Goal: Navigation & Orientation: Find specific page/section

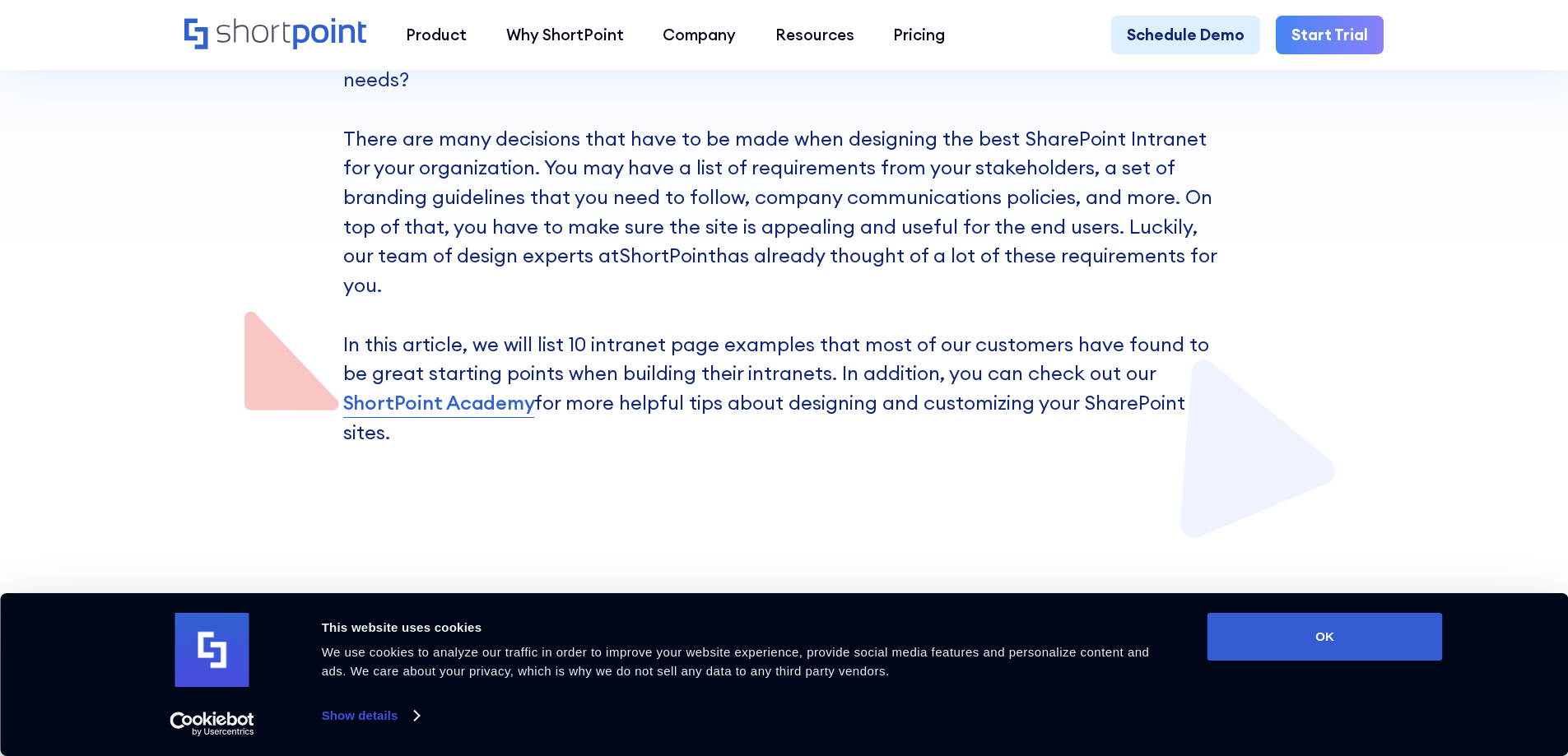
scroll to position [658, 0]
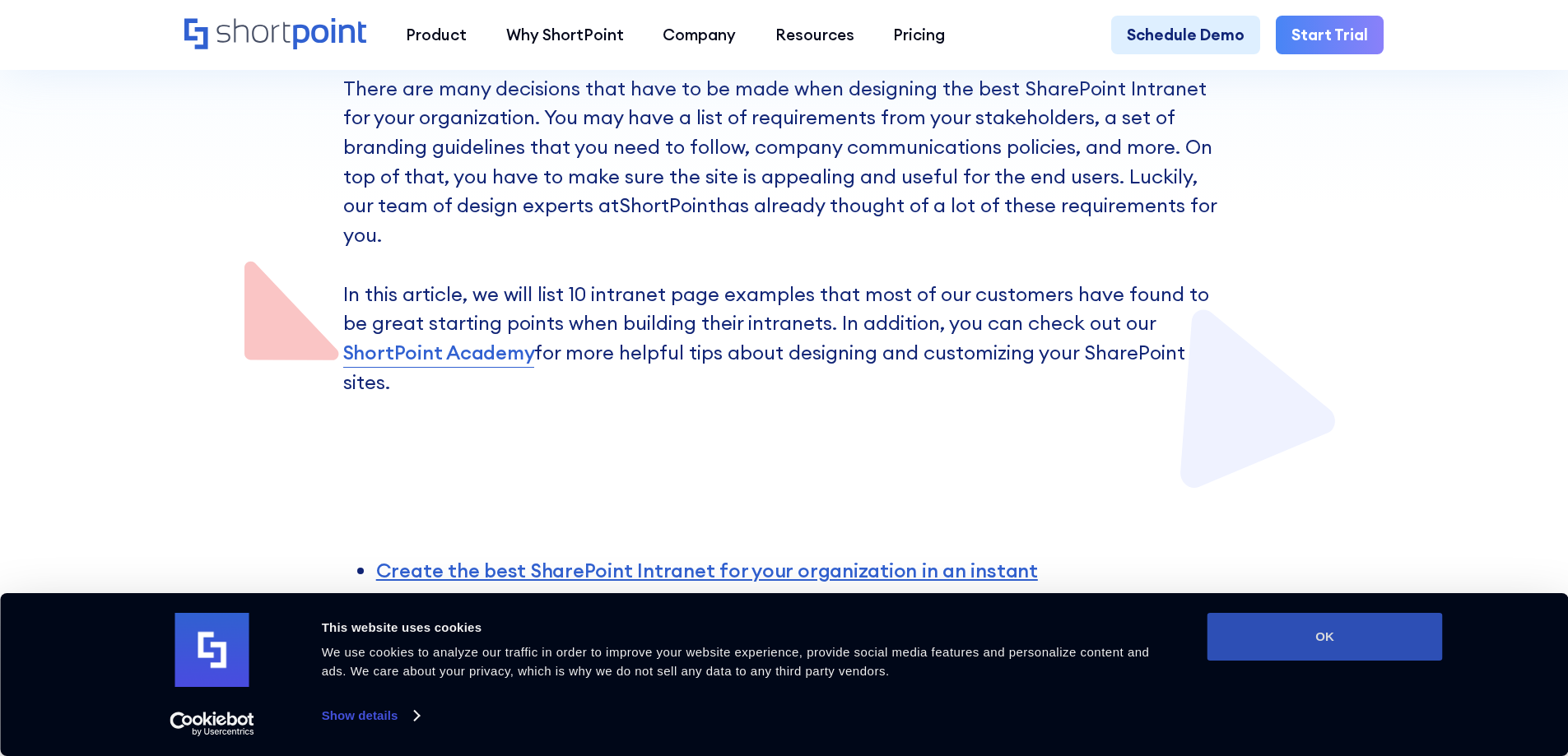
click at [1310, 631] on button "OK" at bounding box center [1325, 637] width 235 height 48
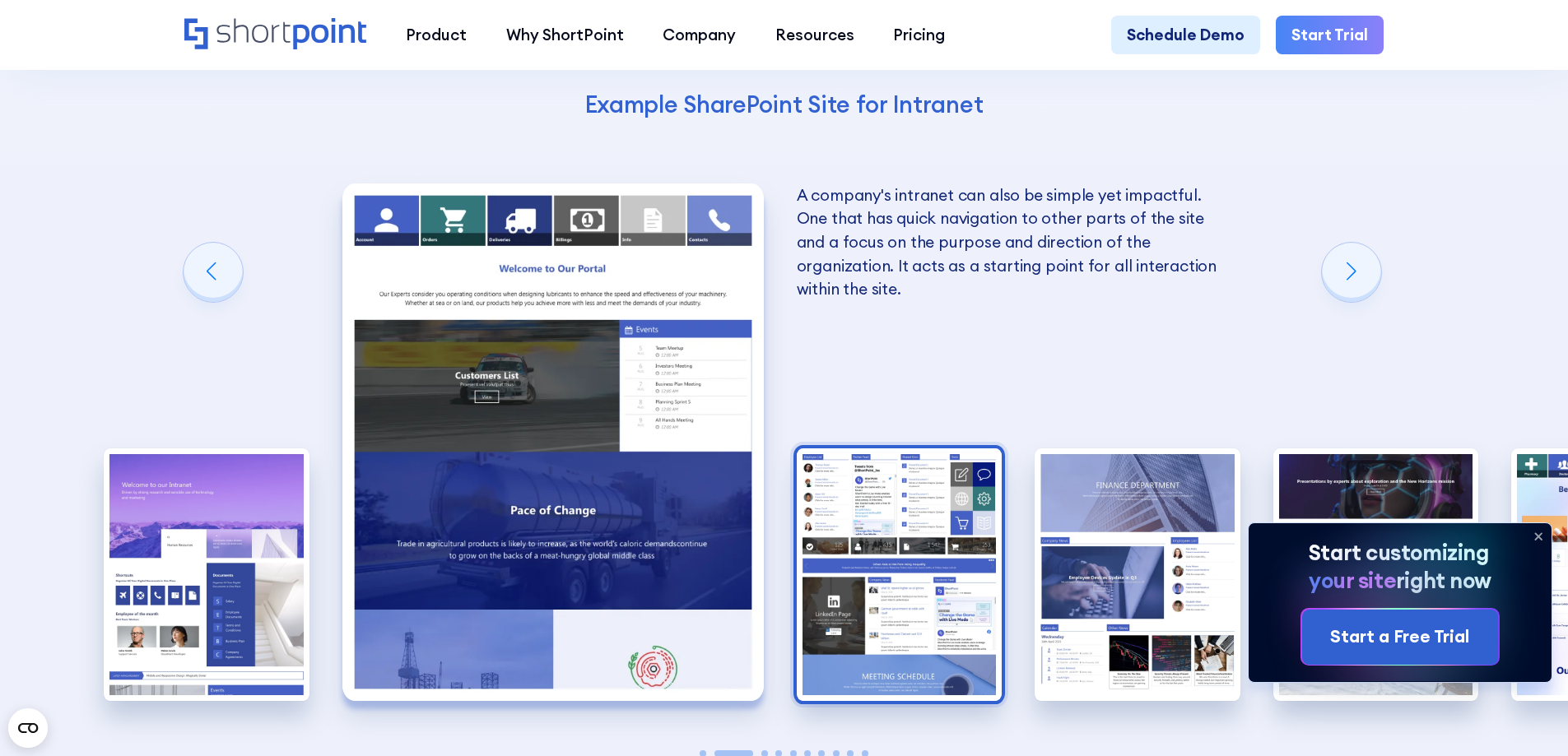
scroll to position [2881, 0]
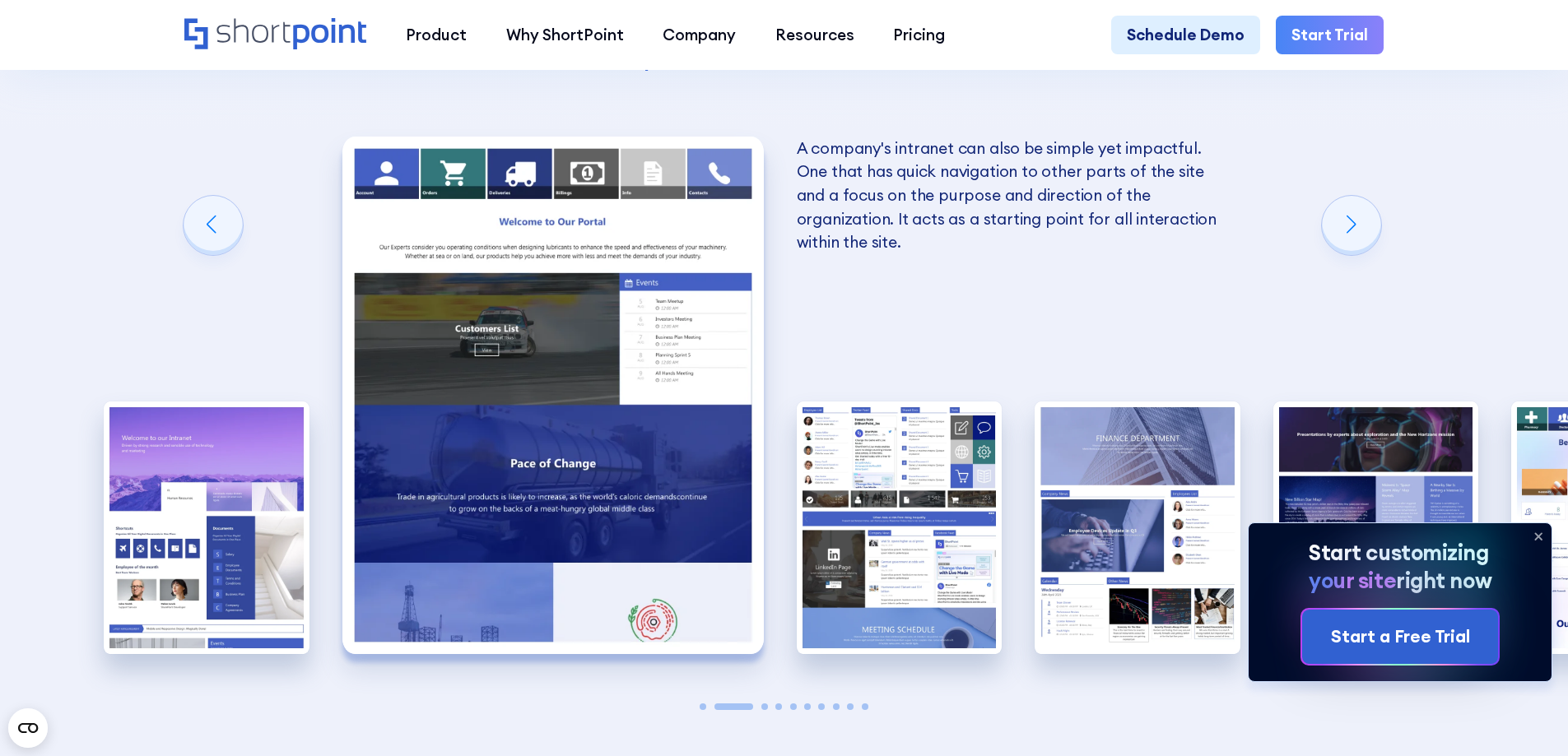
click at [1532, 534] on icon at bounding box center [1538, 536] width 26 height 26
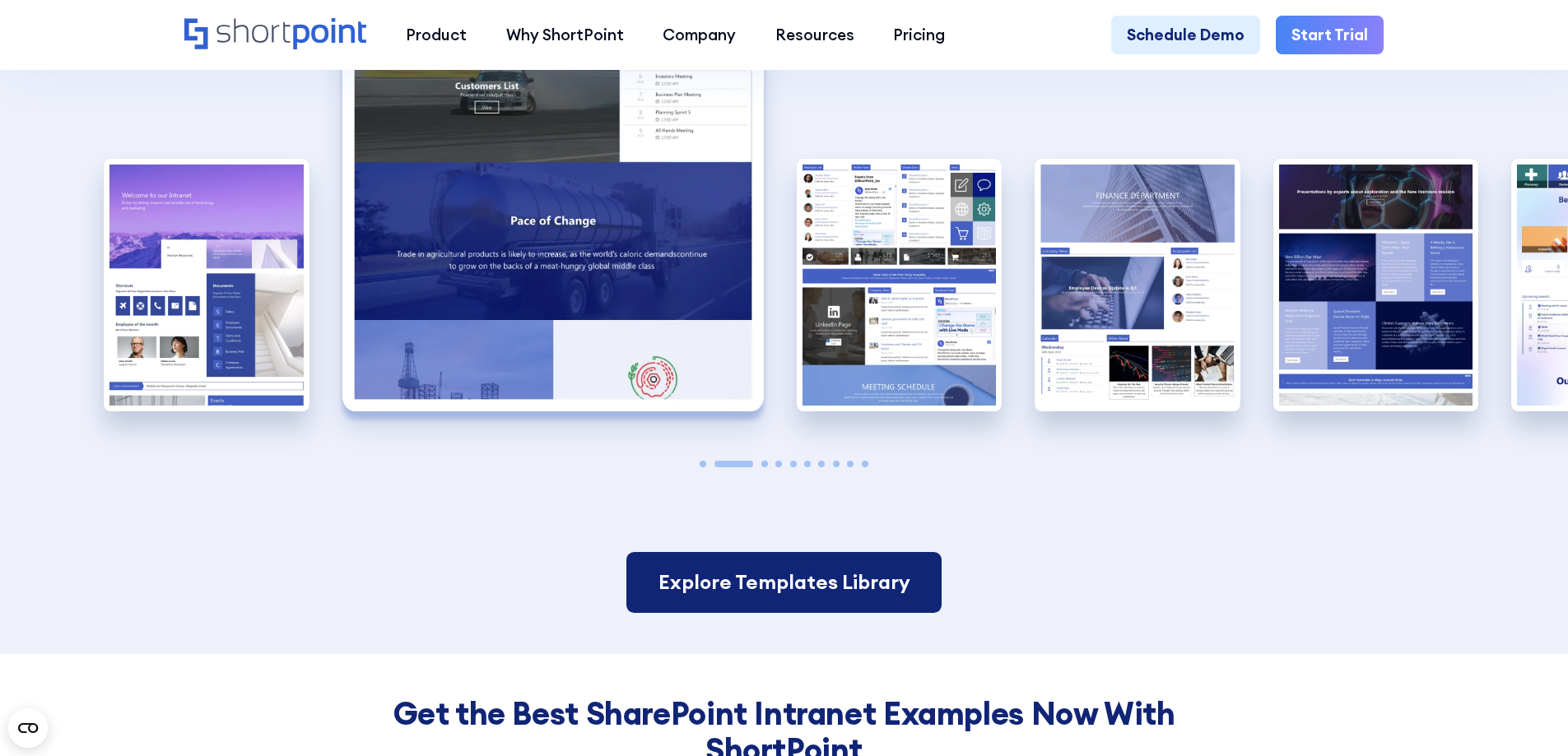
scroll to position [3128, 0]
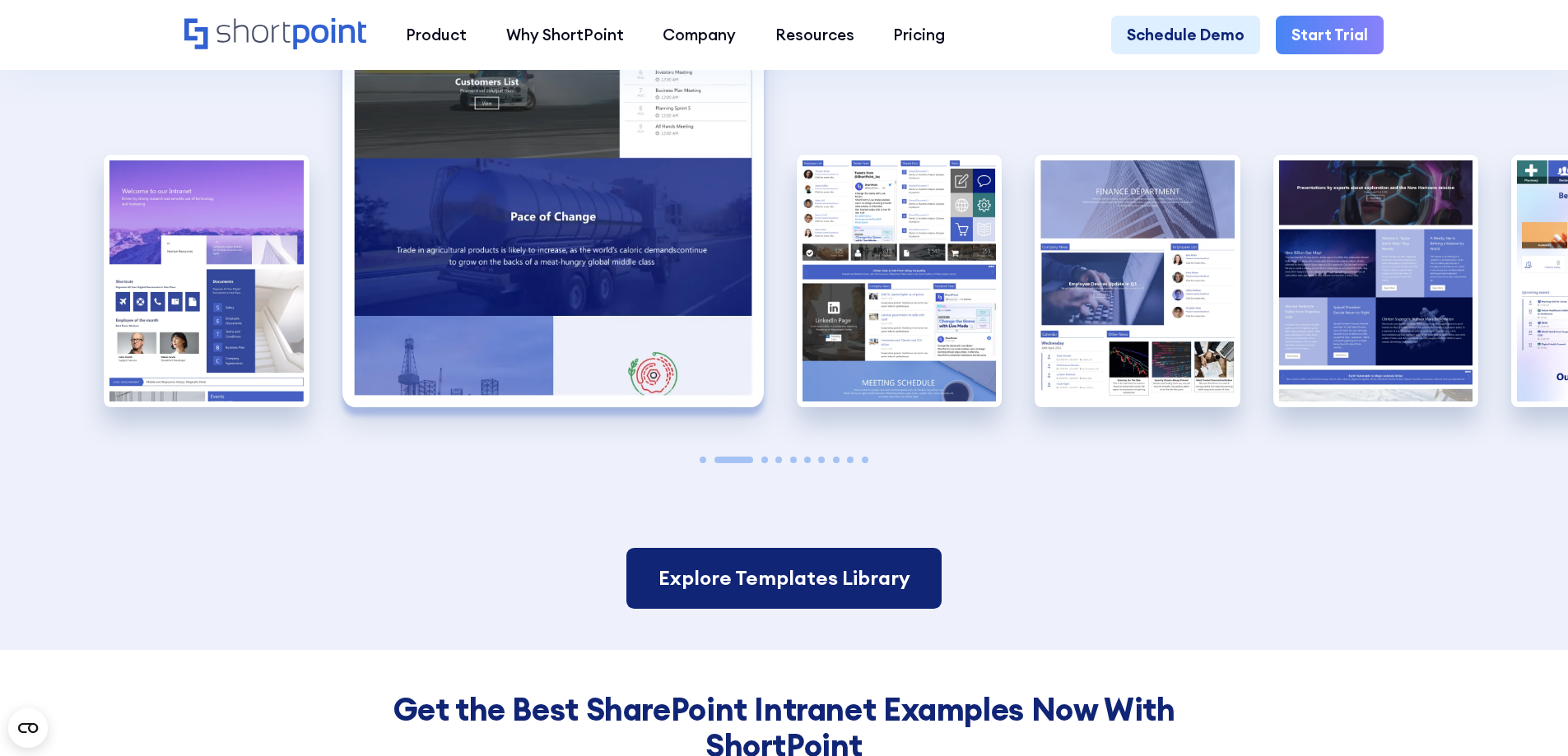
click at [801, 548] on link "Explore Templates Library" at bounding box center [784, 578] width 315 height 60
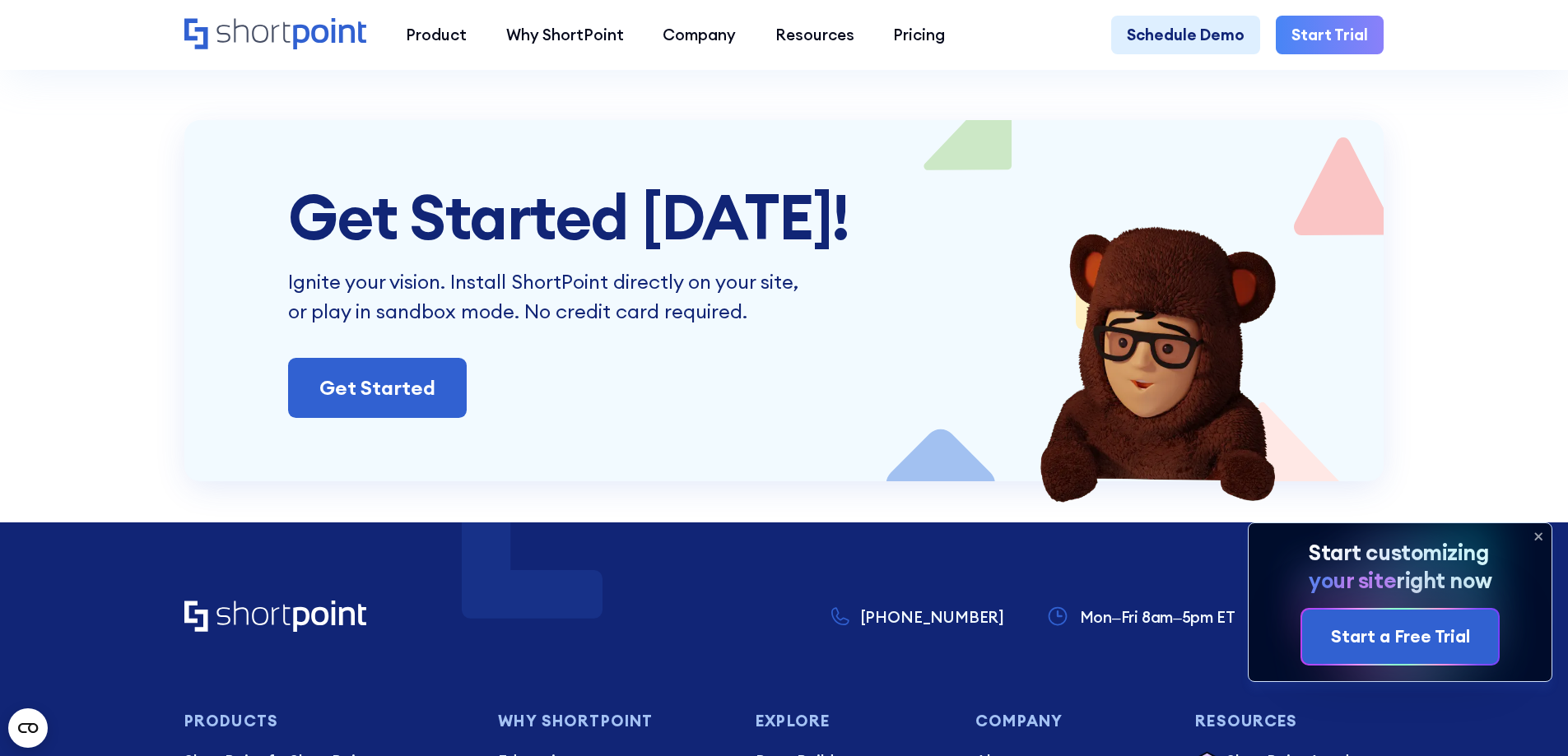
scroll to position [5926, 0]
